Goal: Information Seeking & Learning: Learn about a topic

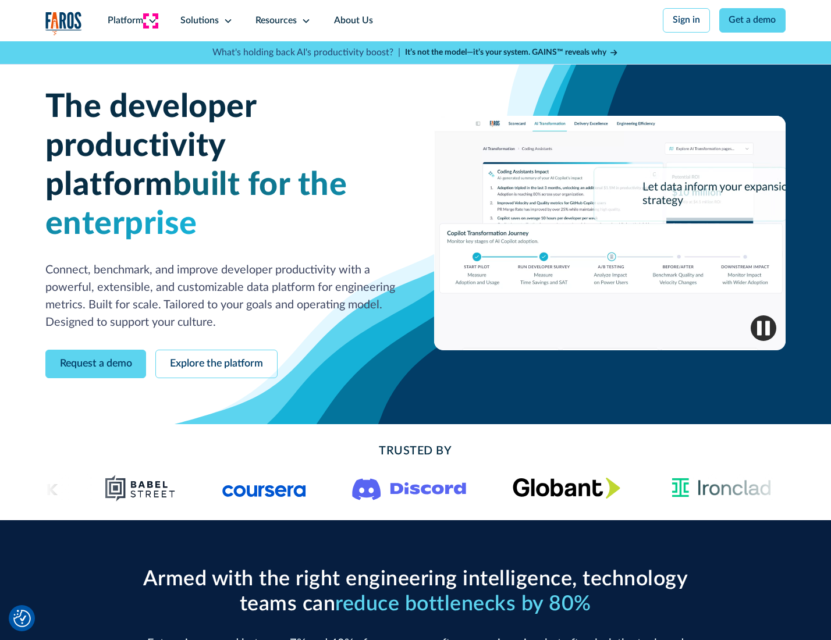
click at [151, 20] on icon at bounding box center [152, 20] width 9 height 9
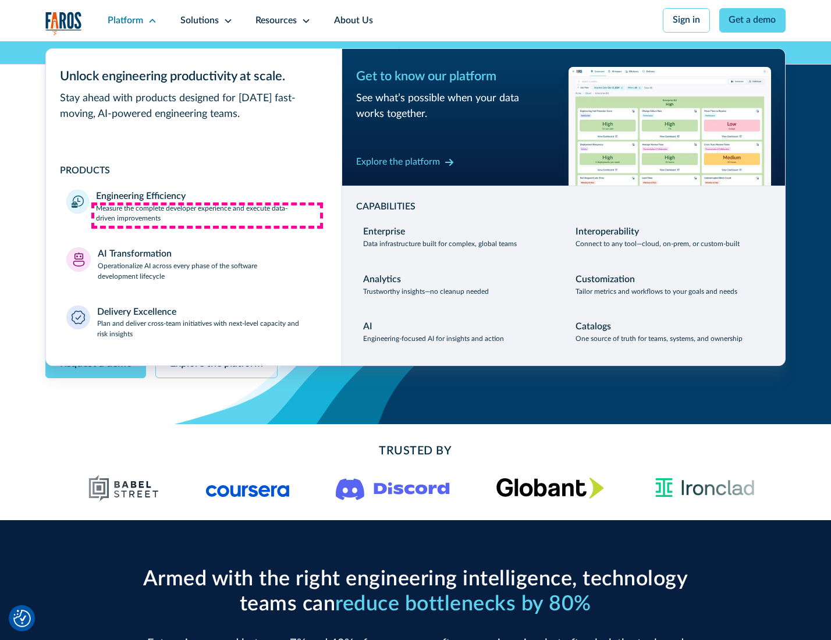
click at [207, 215] on p "Measure the complete developer experience and execute data-driven improvements" at bounding box center [208, 214] width 225 height 21
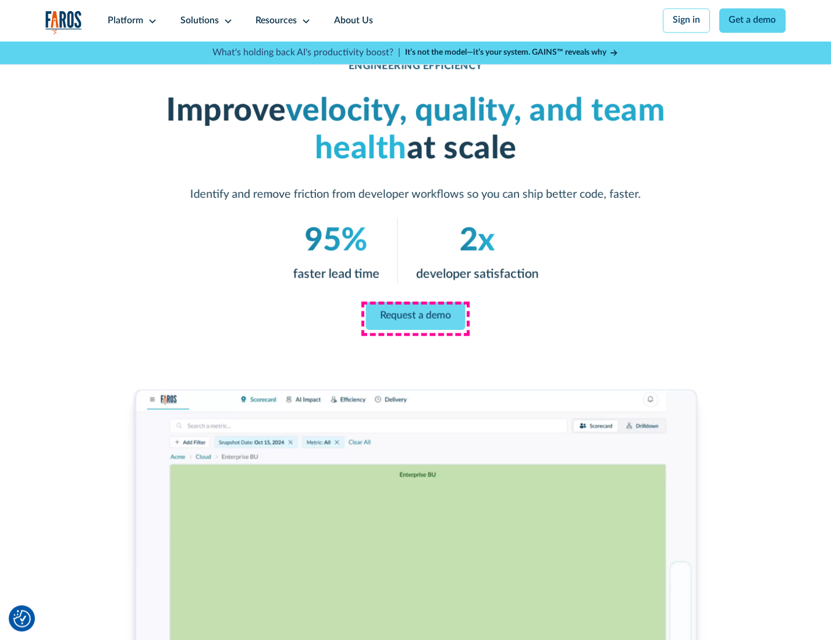
click at [415, 317] on link "Request a demo" at bounding box center [415, 316] width 99 height 28
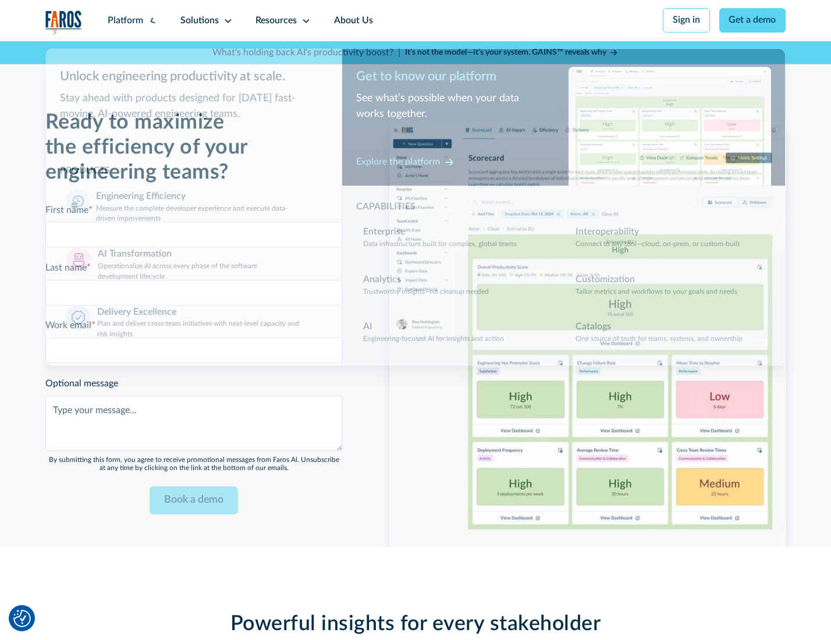
scroll to position [2532, 0]
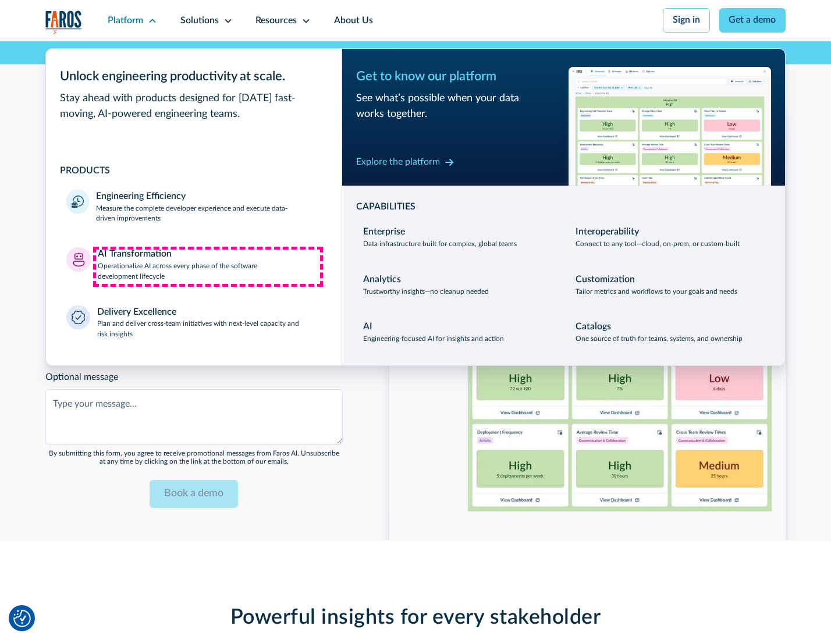
click at [208, 266] on p "Operationalize AI across every phase of the software development lifecycle" at bounding box center [209, 271] width 223 height 21
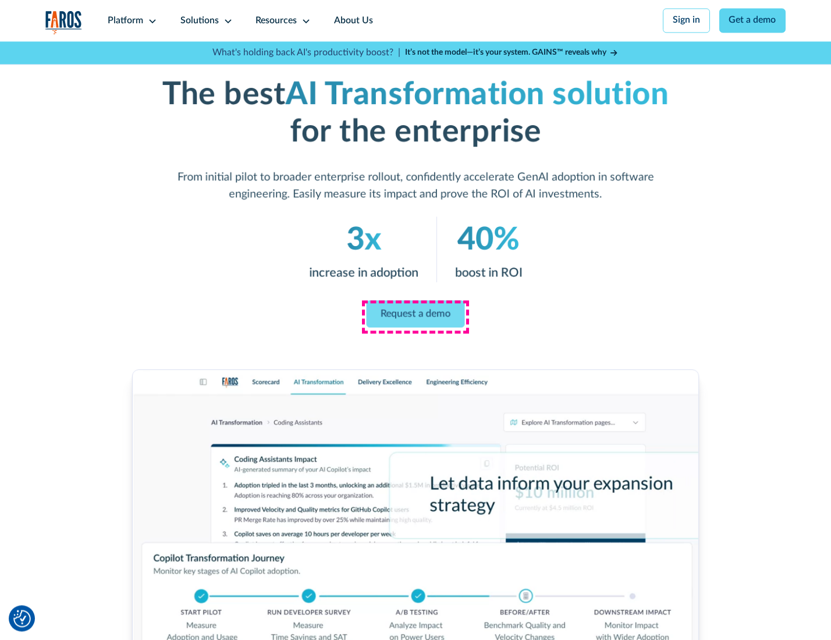
click at [415, 316] on link "Request a demo" at bounding box center [415, 313] width 98 height 27
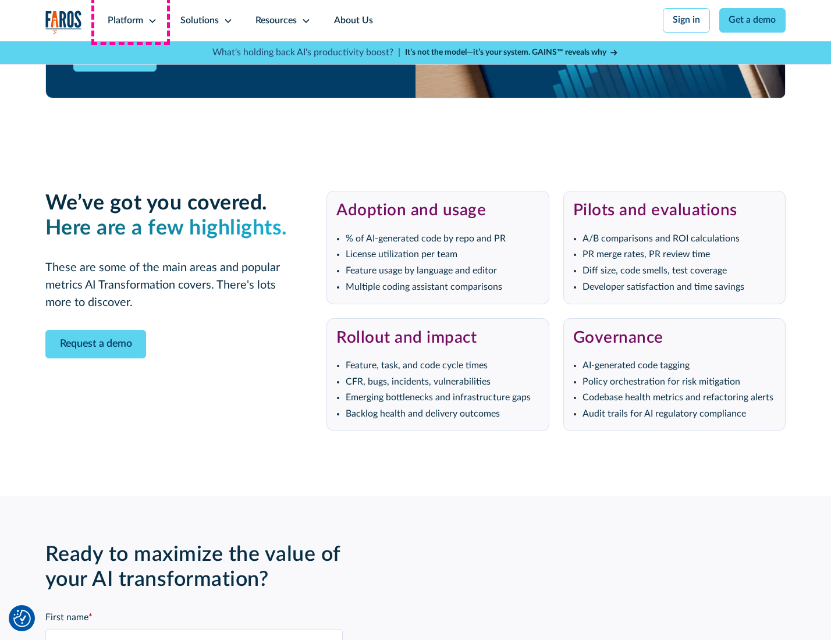
click at [130, 20] on div "Platform" at bounding box center [125, 21] width 35 height 14
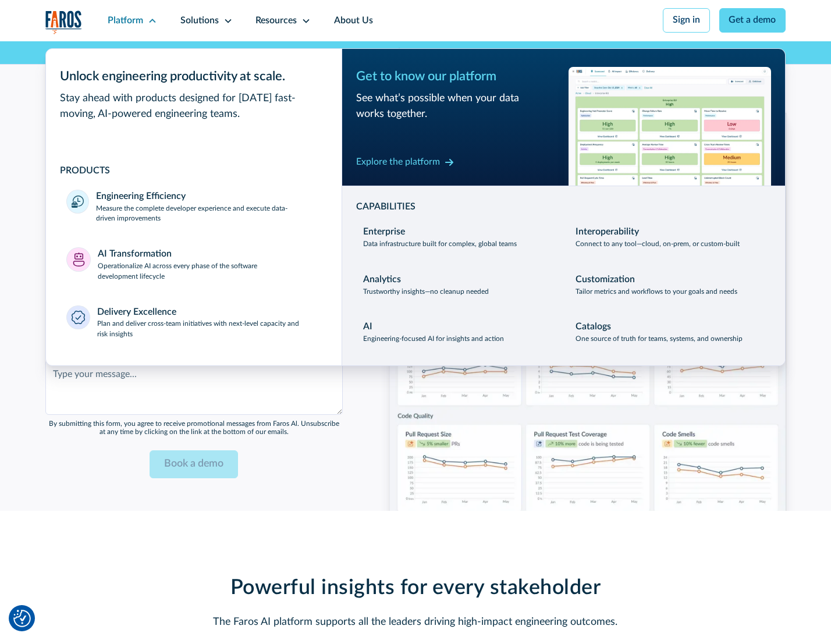
scroll to position [2813, 0]
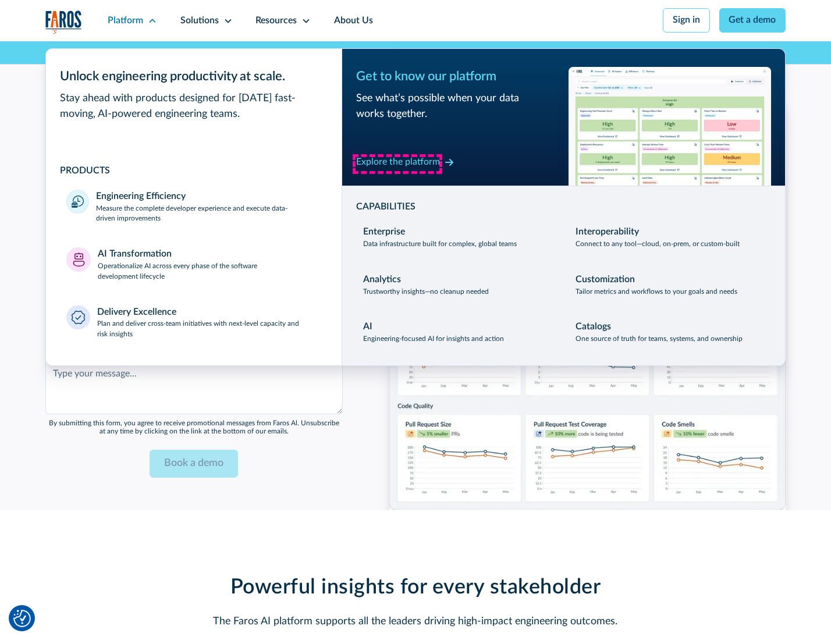
click at [397, 163] on div "Explore the platform" at bounding box center [398, 162] width 84 height 14
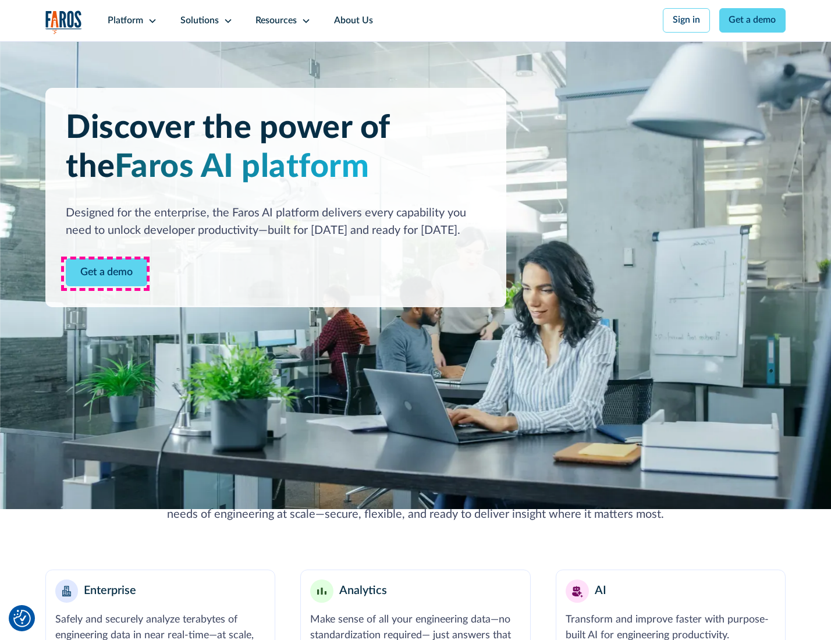
click at [105, 273] on link "Get a demo" at bounding box center [106, 272] width 81 height 29
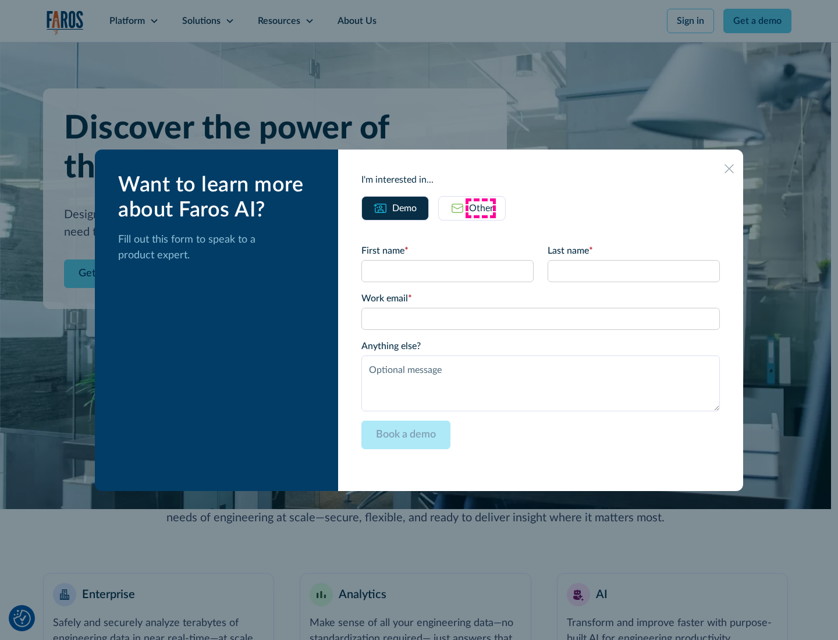
click at [481, 208] on div "Other" at bounding box center [481, 208] width 24 height 14
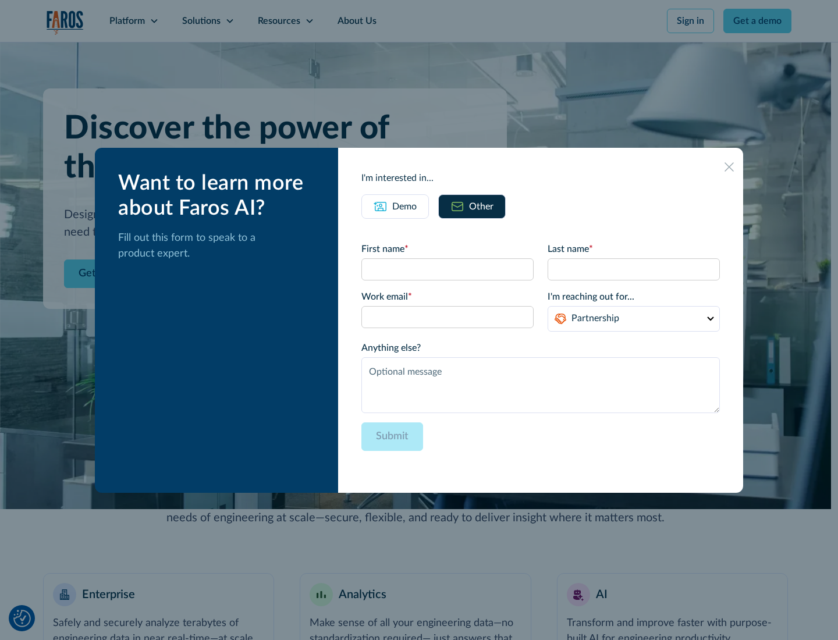
click at [403, 206] on div "Demo" at bounding box center [404, 207] width 24 height 14
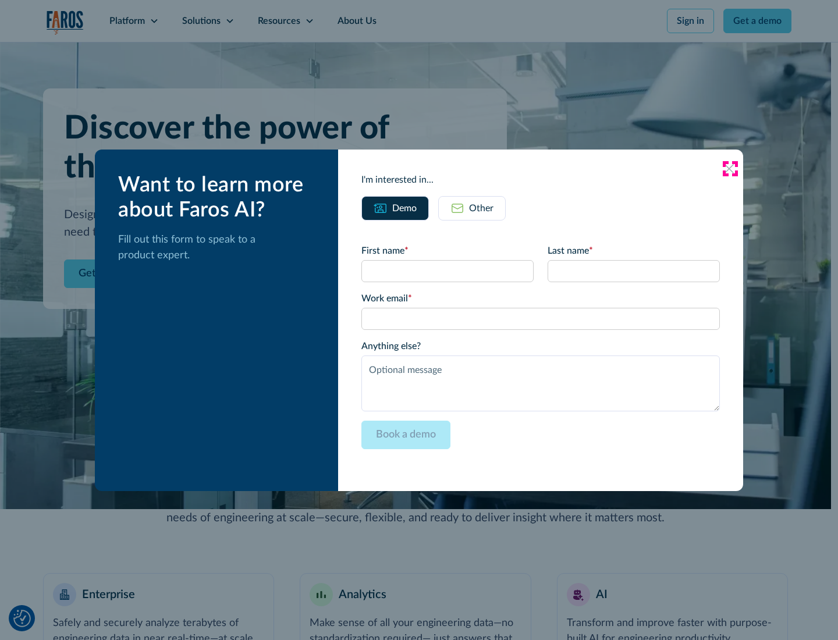
click at [729, 168] on icon at bounding box center [728, 168] width 9 height 9
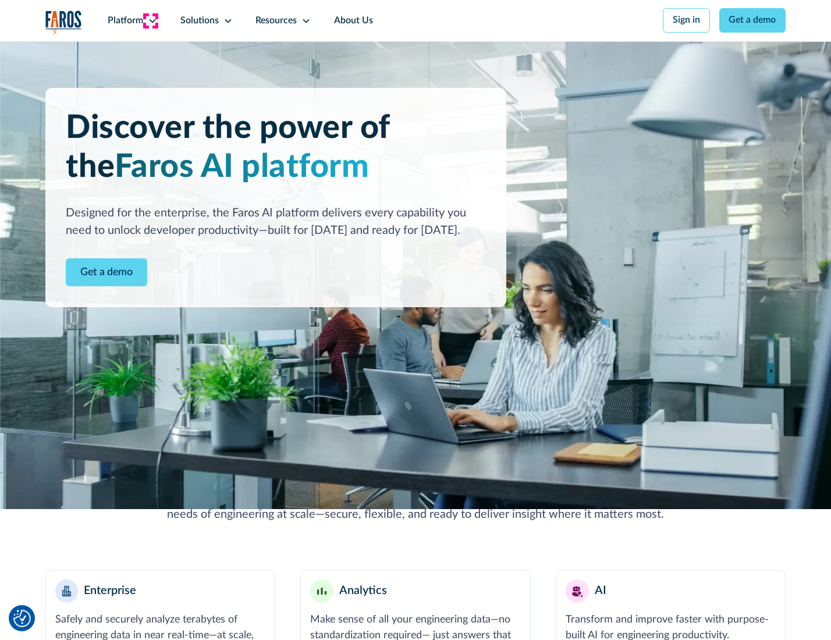
click at [151, 20] on icon at bounding box center [152, 20] width 9 height 9
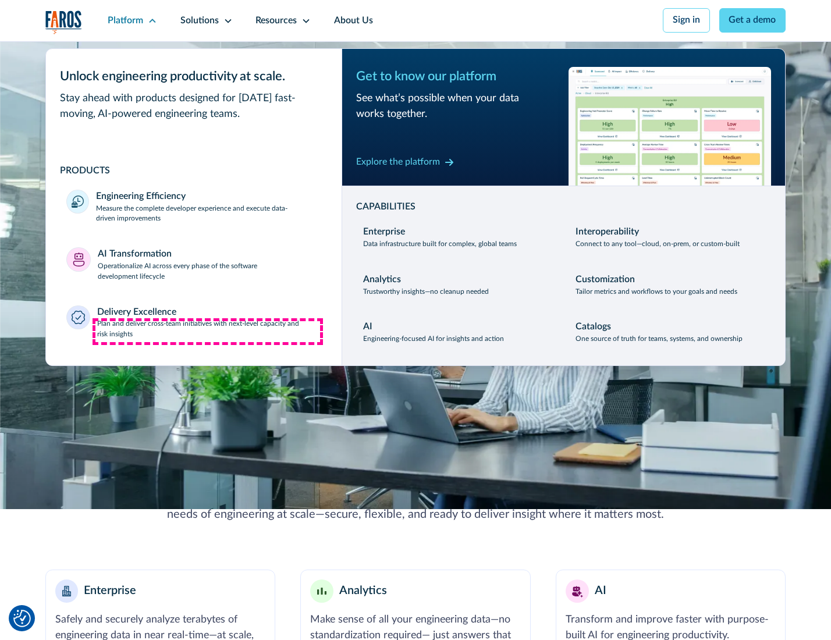
click at [208, 332] on p "Plan and deliver cross-team initiatives with next-level capacity and risk insig…" at bounding box center [209, 329] width 224 height 21
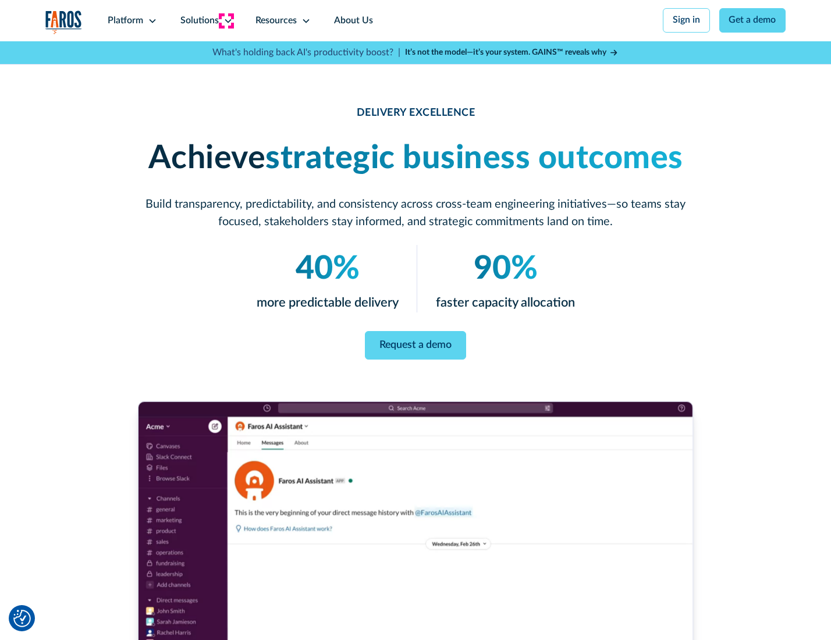
click at [226, 20] on icon at bounding box center [227, 20] width 9 height 9
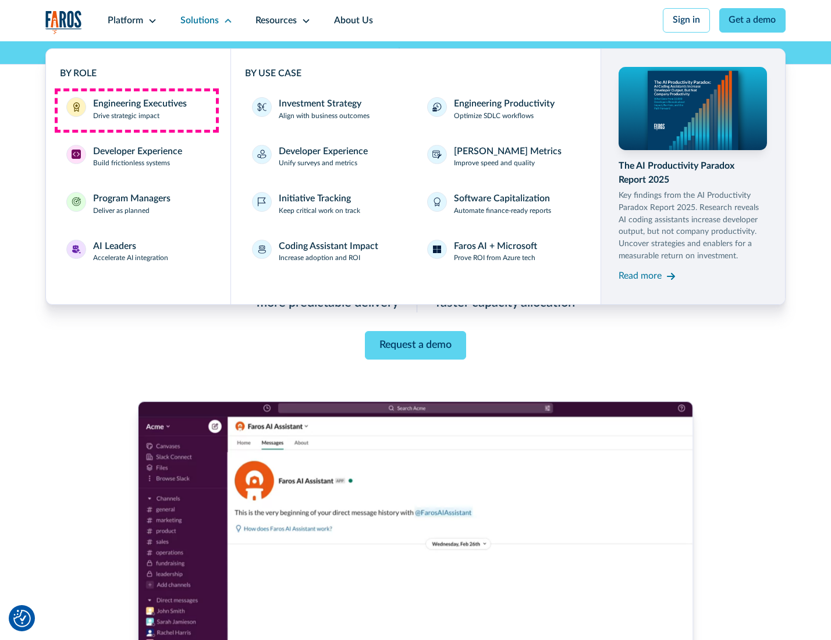
click at [136, 110] on div "Engineering Executives" at bounding box center [140, 104] width 94 height 14
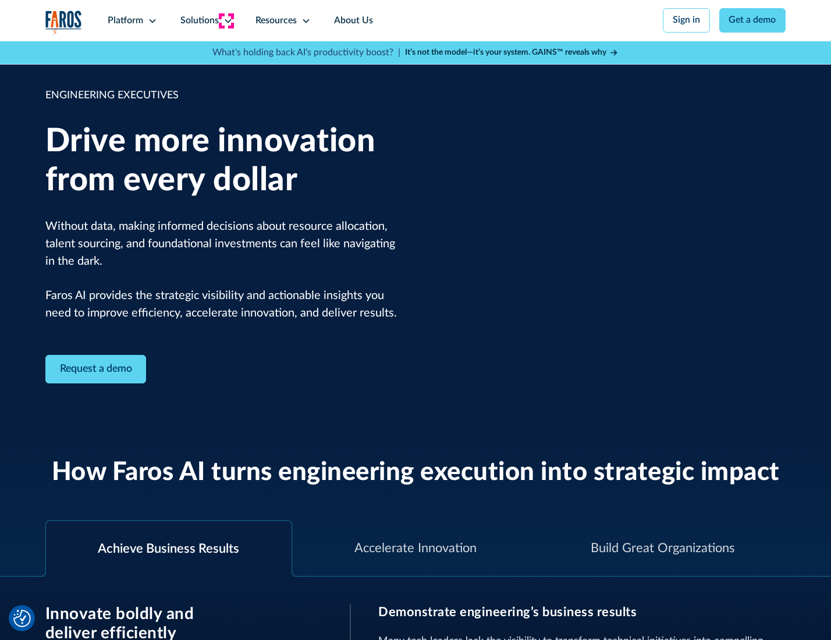
click at [226, 20] on icon at bounding box center [227, 20] width 9 height 9
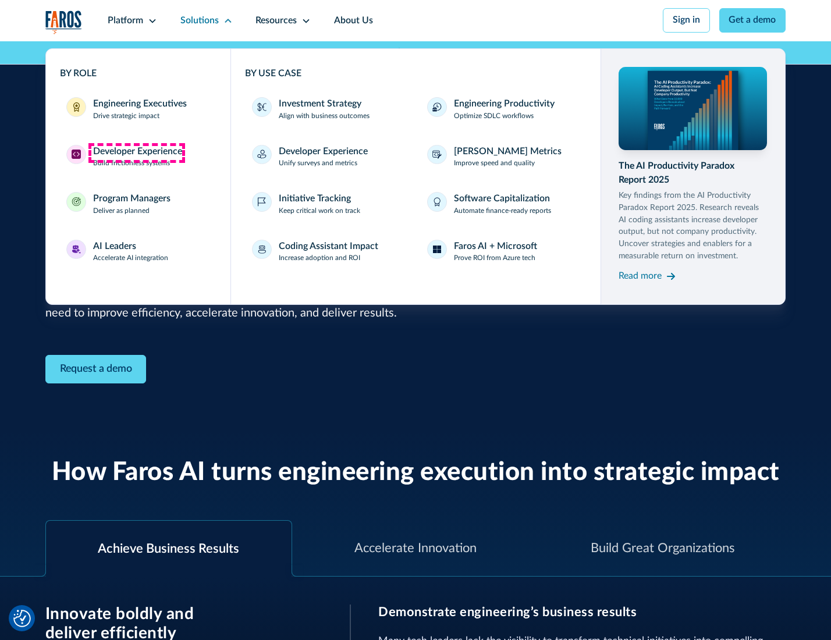
click at [136, 152] on div "Developer Experience" at bounding box center [137, 152] width 89 height 14
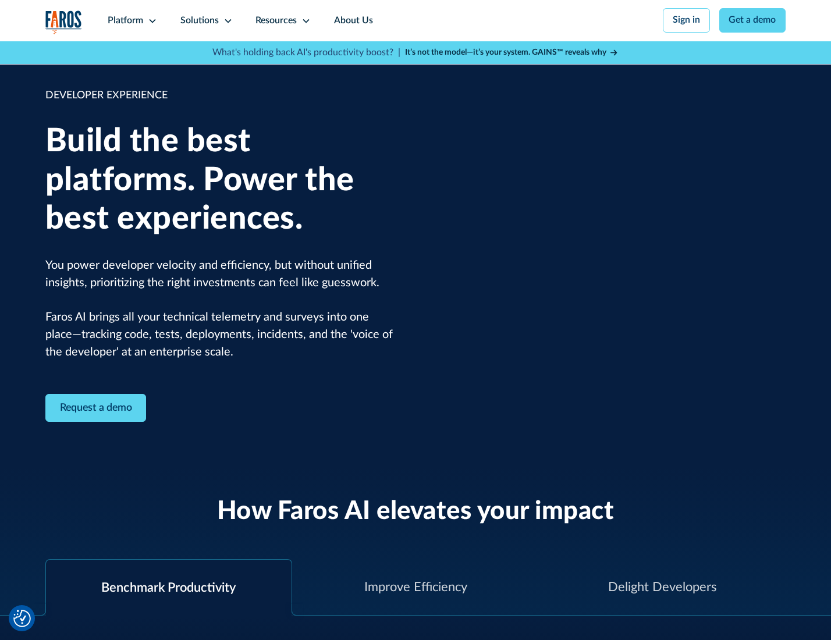
click at [205, 20] on div "Solutions" at bounding box center [199, 21] width 38 height 14
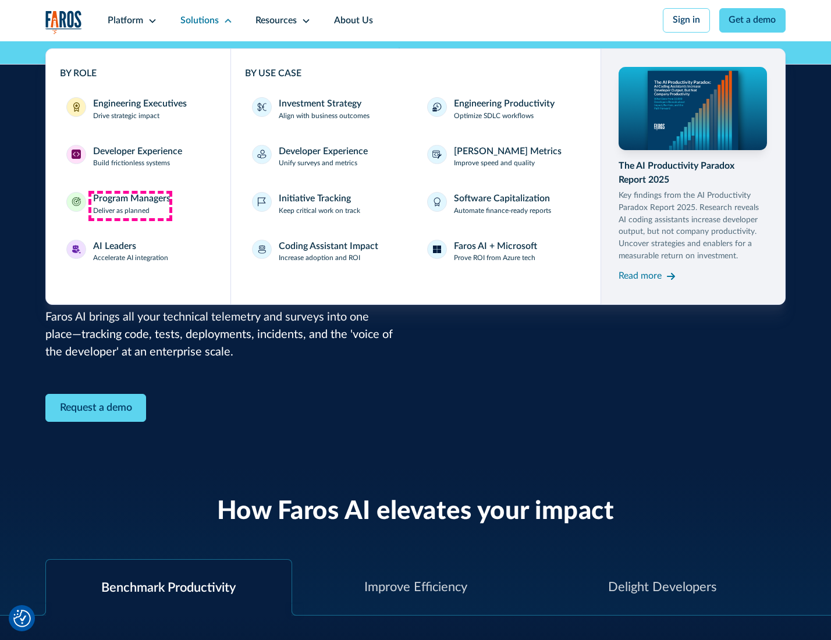
click at [130, 205] on div "Program Managers" at bounding box center [131, 199] width 77 height 14
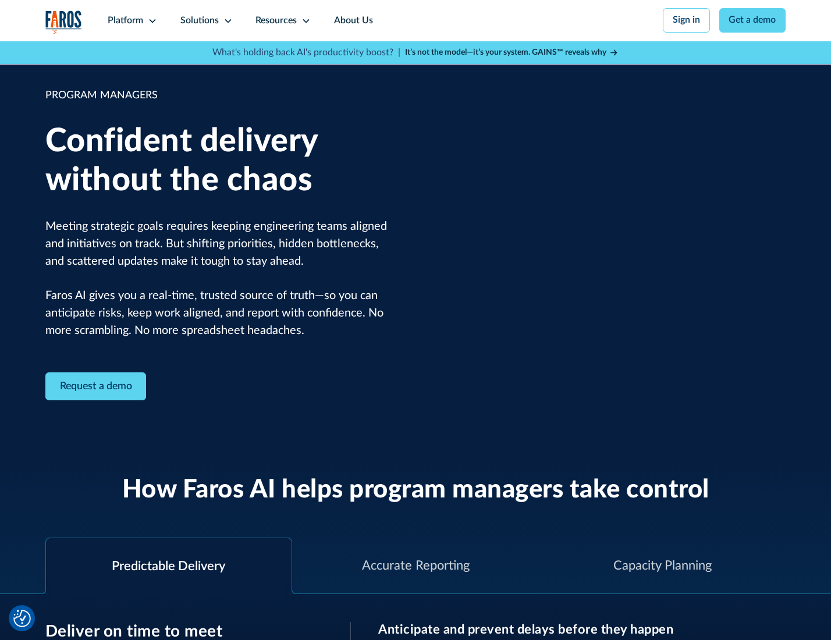
click at [226, 21] on icon at bounding box center [227, 20] width 9 height 9
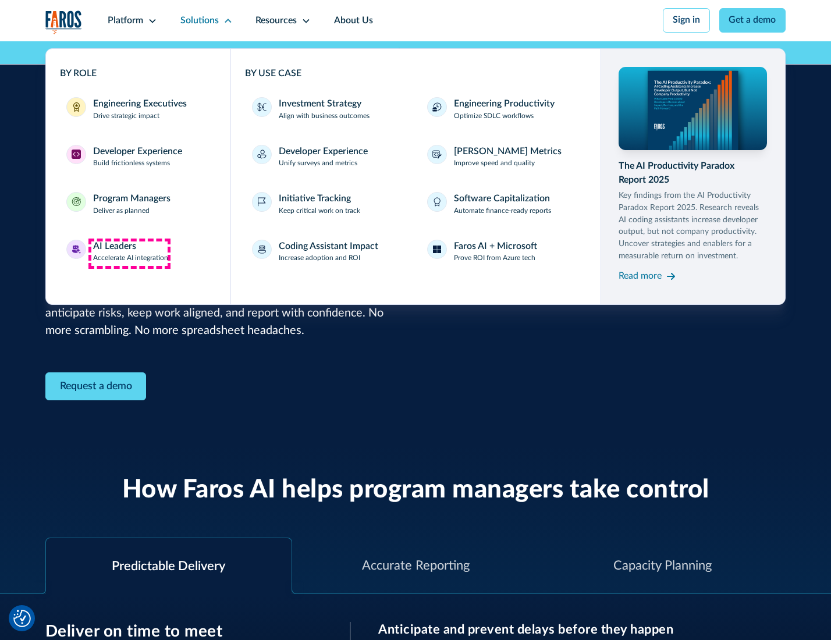
click at [129, 253] on div "AI Leaders" at bounding box center [114, 247] width 43 height 14
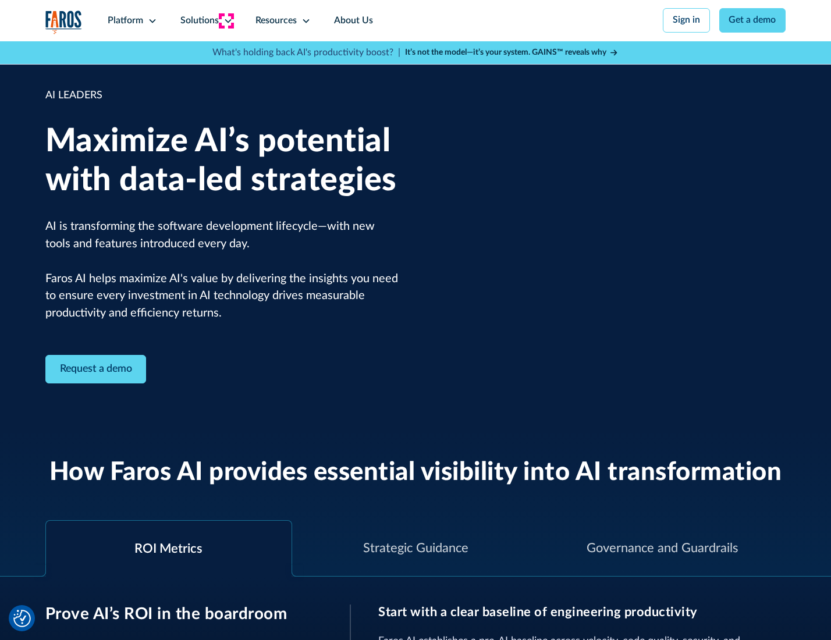
click at [226, 20] on icon at bounding box center [227, 20] width 9 height 9
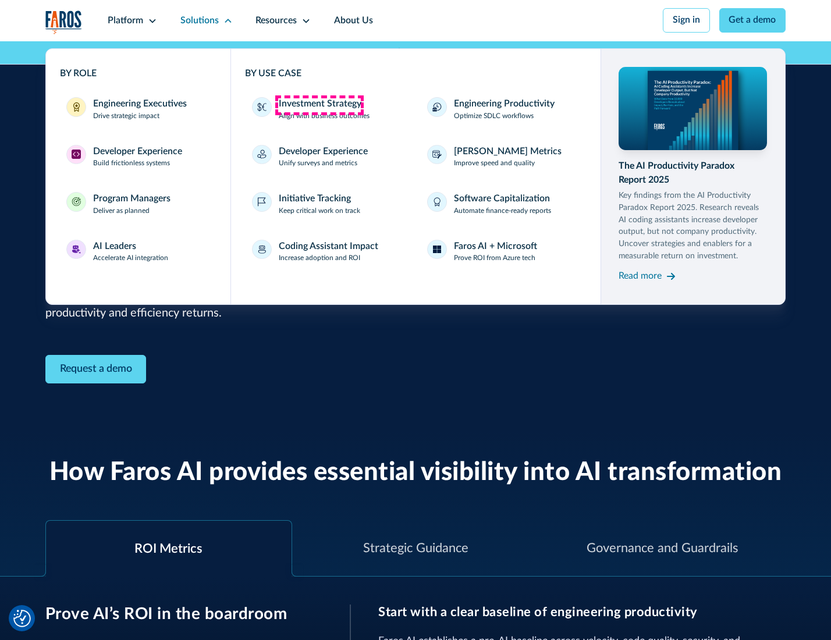
click at [319, 105] on div "Investment Strategy" at bounding box center [320, 104] width 83 height 14
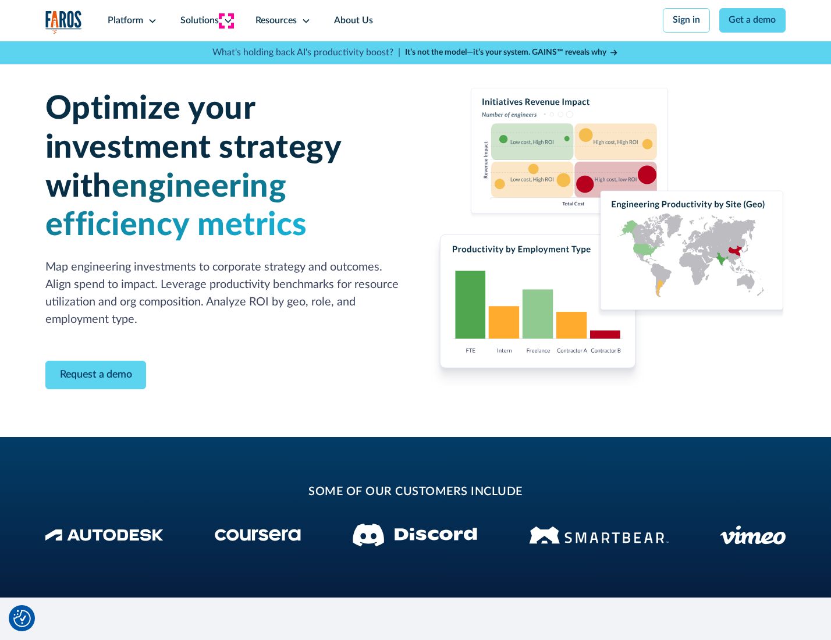
click at [226, 20] on icon at bounding box center [227, 20] width 9 height 9
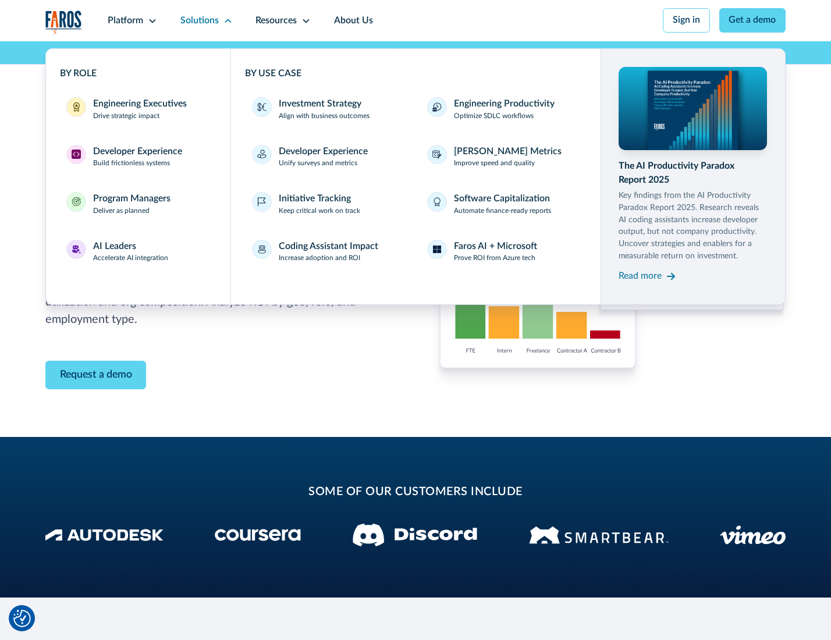
click at [495, 260] on p "Prove ROI from Azure tech" at bounding box center [494, 258] width 81 height 10
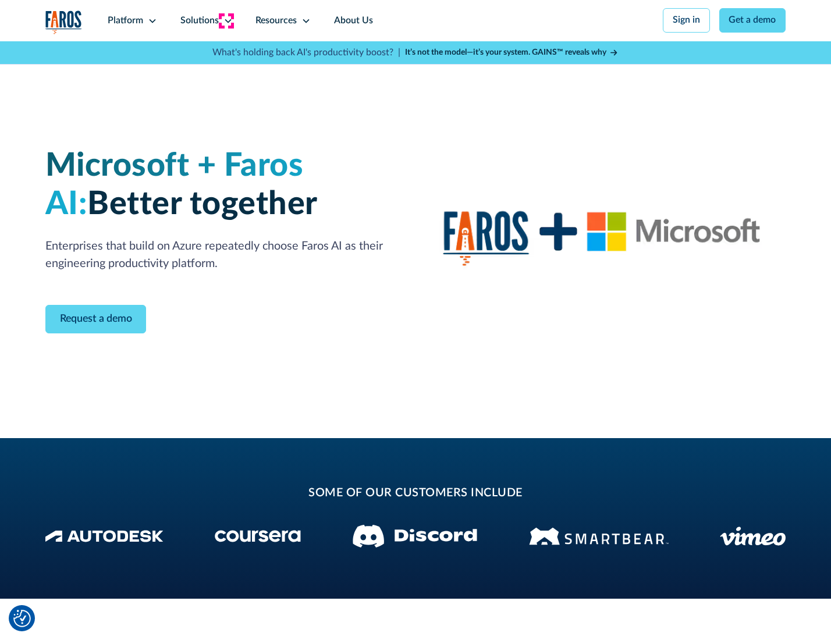
click at [226, 20] on icon at bounding box center [227, 20] width 9 height 9
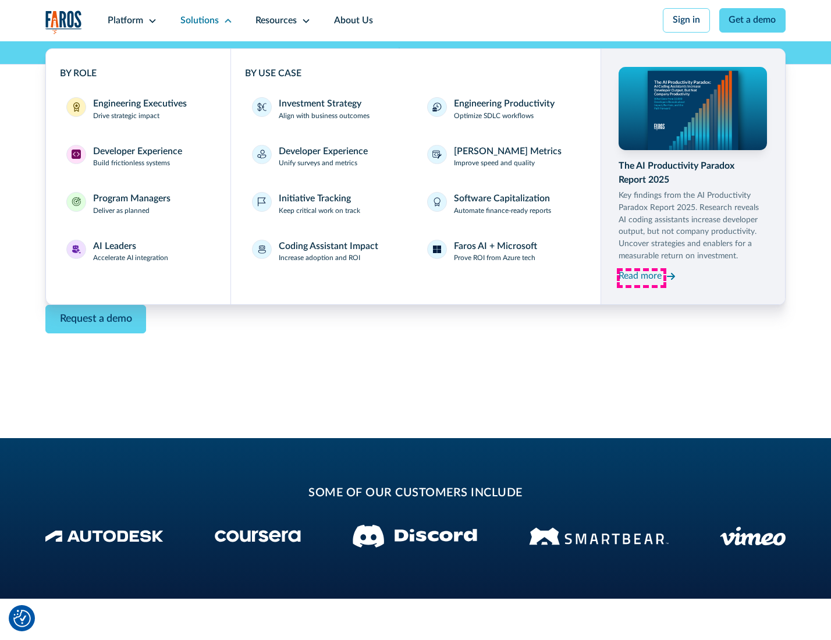
click at [641, 278] on div "Read more" at bounding box center [639, 276] width 43 height 14
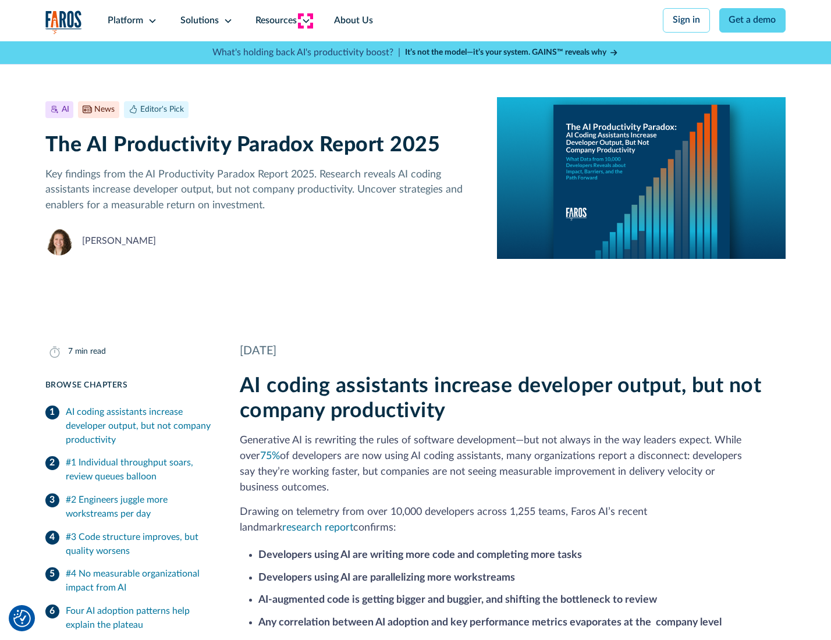
click at [305, 20] on icon at bounding box center [305, 20] width 9 height 9
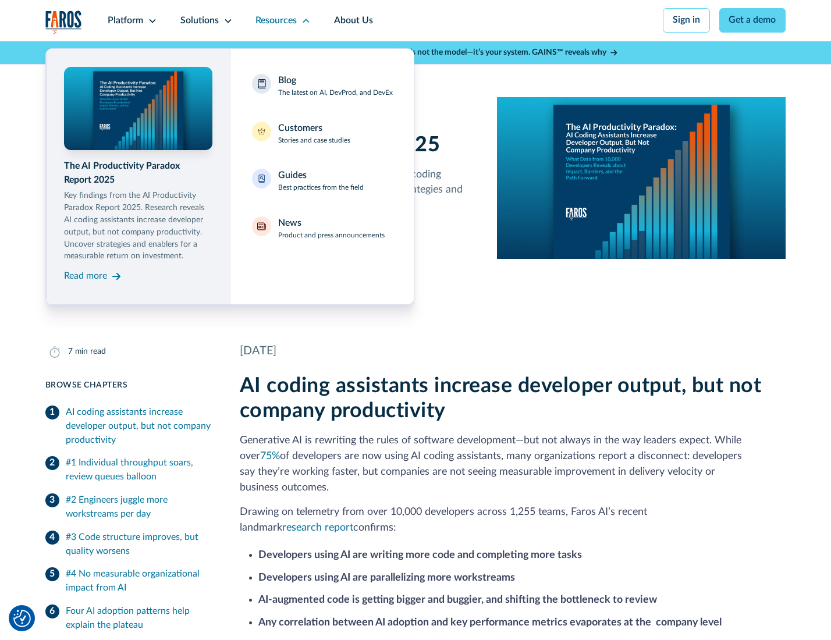
click at [334, 87] on div "Blog The latest on AI, DevProd, and DevEx" at bounding box center [335, 86] width 115 height 24
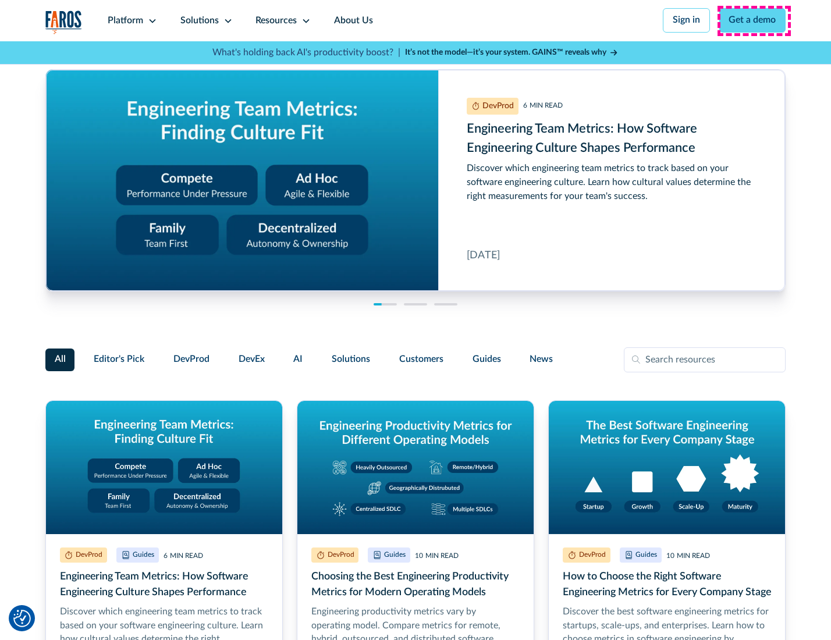
click at [753, 20] on link "Get a demo" at bounding box center [752, 20] width 67 height 24
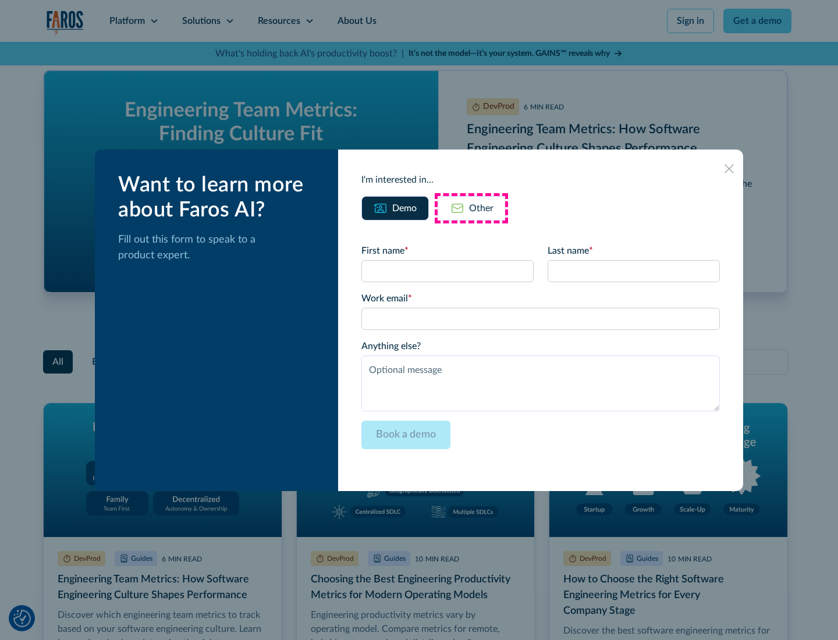
click at [471, 208] on div "Other" at bounding box center [481, 208] width 24 height 14
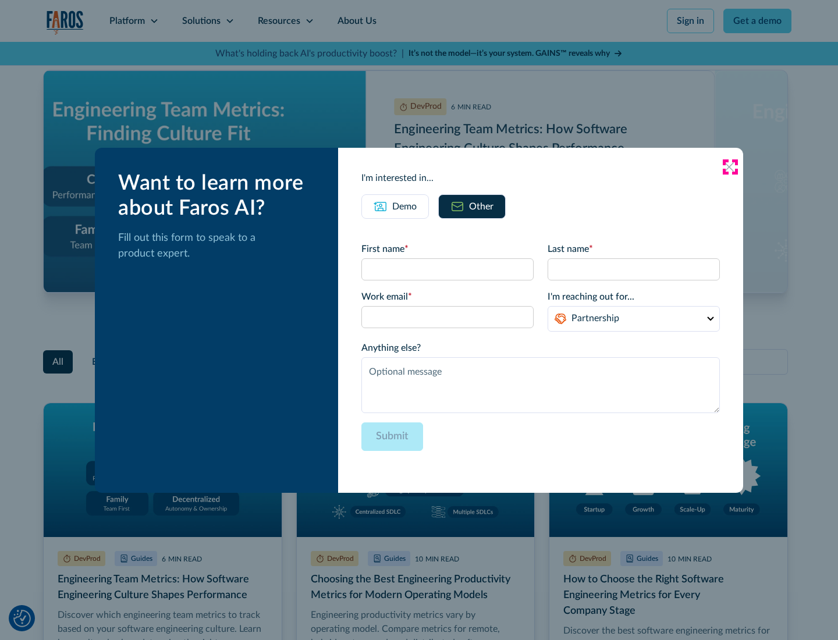
click at [729, 166] on icon at bounding box center [728, 166] width 9 height 9
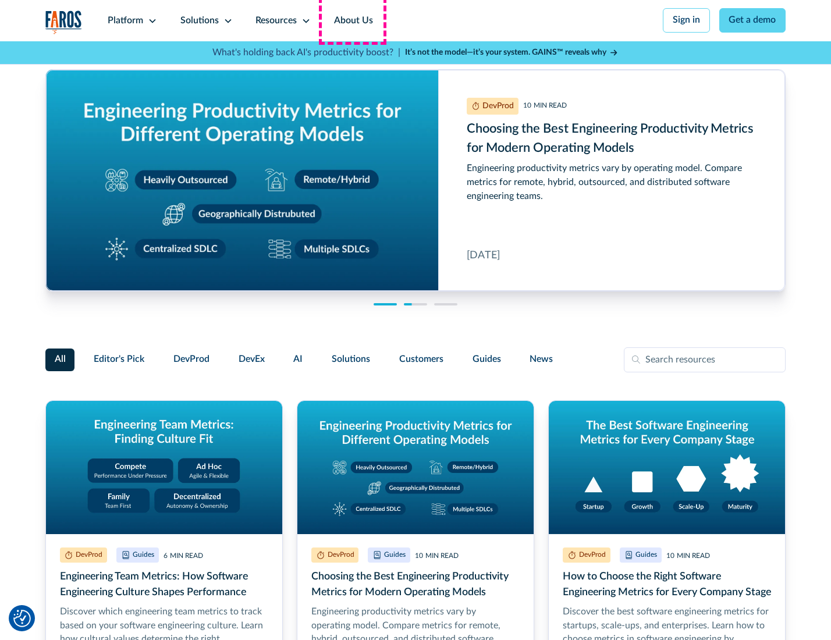
click at [352, 20] on link "About Us" at bounding box center [353, 20] width 62 height 41
